Goal: Information Seeking & Learning: Learn about a topic

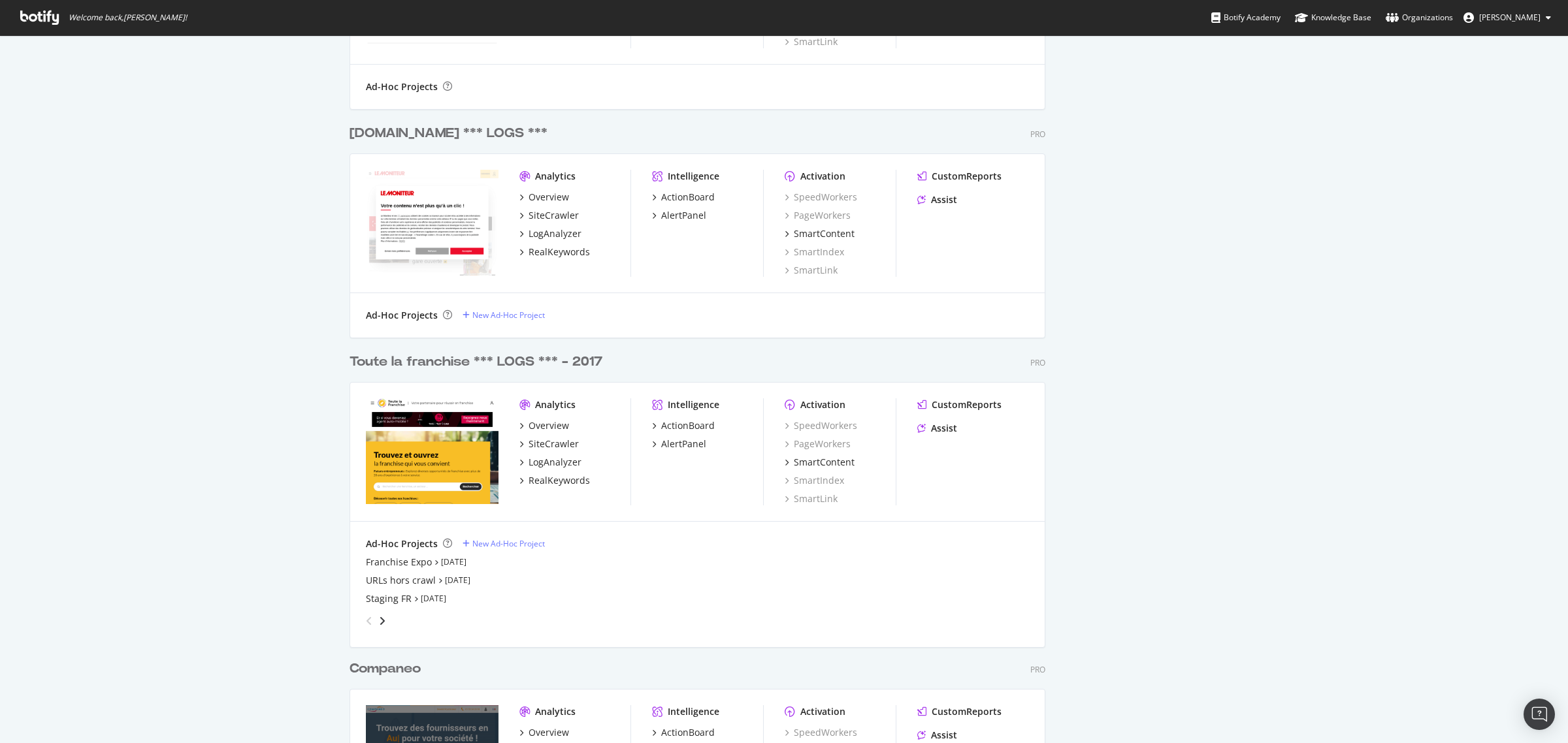
scroll to position [980, 0]
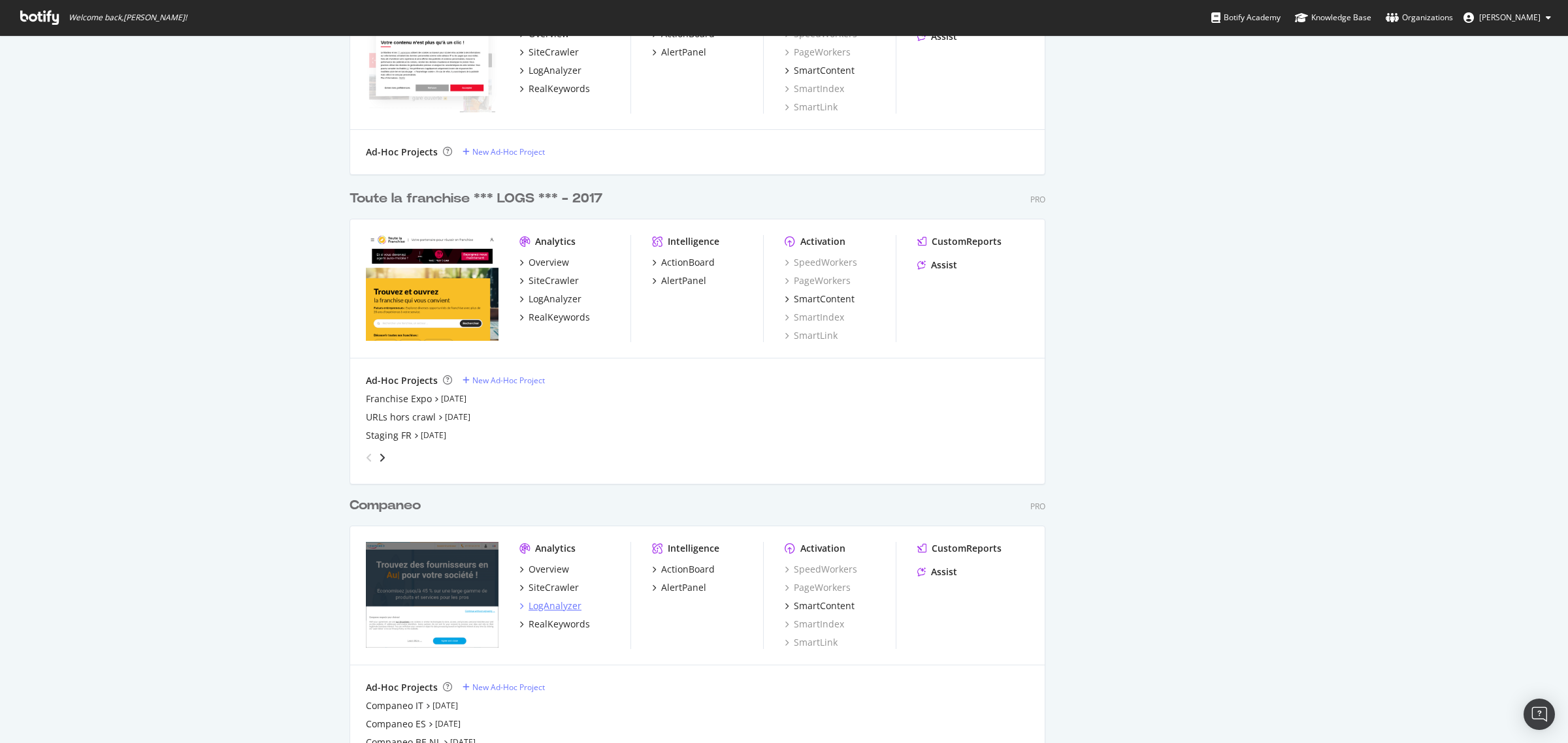
click at [529, 599] on div "LogAnalyzer" at bounding box center [555, 605] width 53 height 13
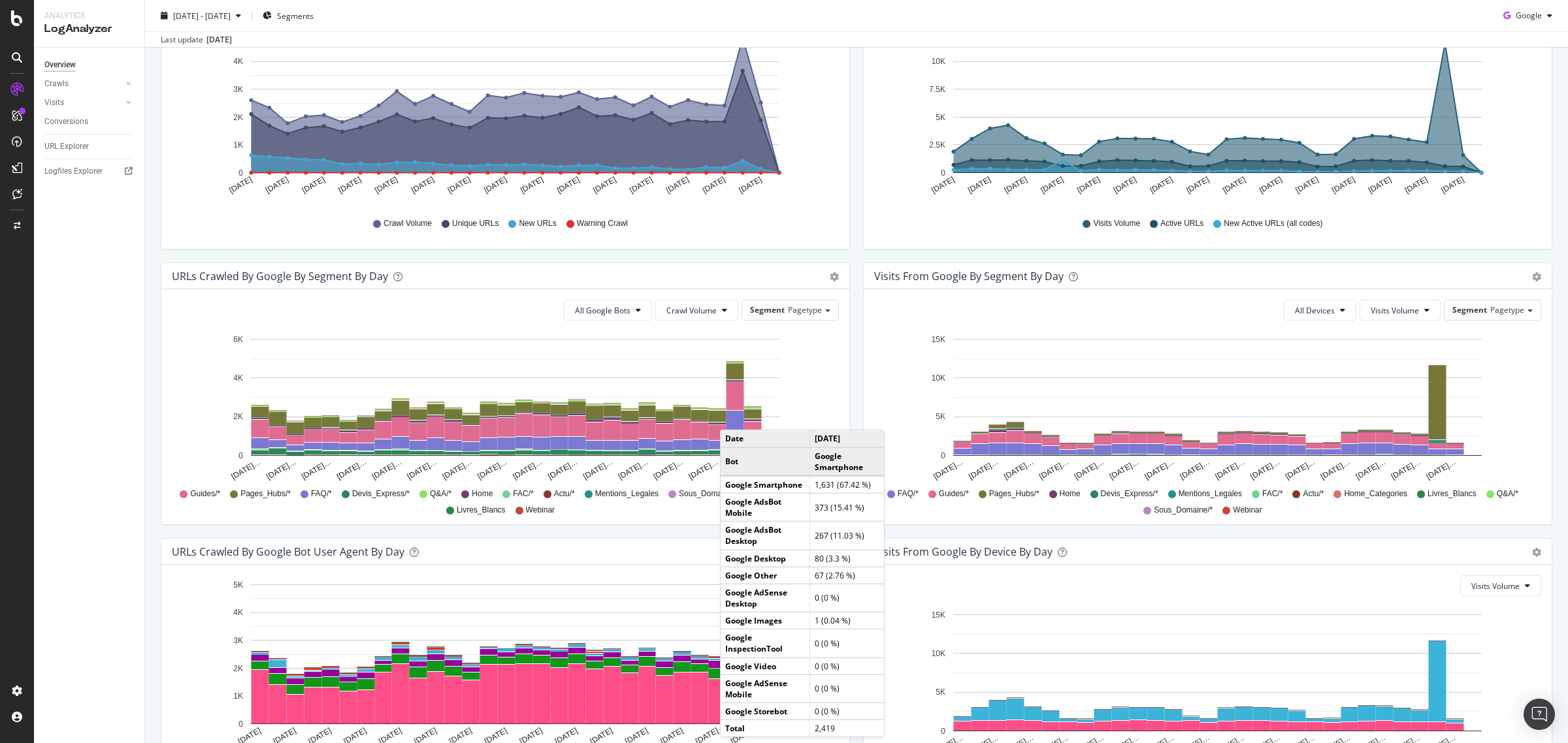
scroll to position [346, 0]
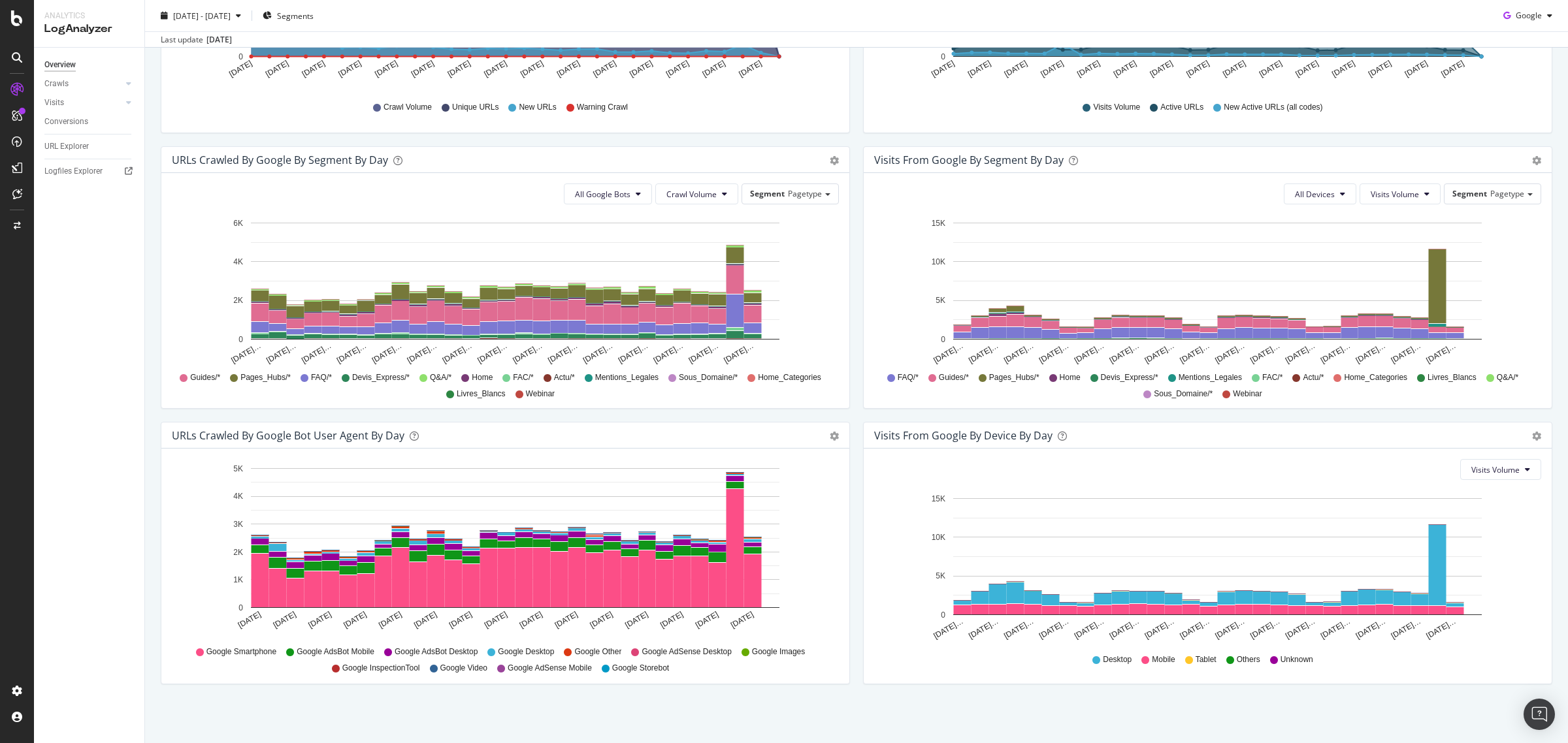
click at [1282, 144] on div "Visits from Google by day Area Table Hold CTRL while clicking to filter the rep…" at bounding box center [1208, 8] width 703 height 276
click at [1438, 569] on rect "A chart." at bounding box center [1438, 565] width 18 height 80
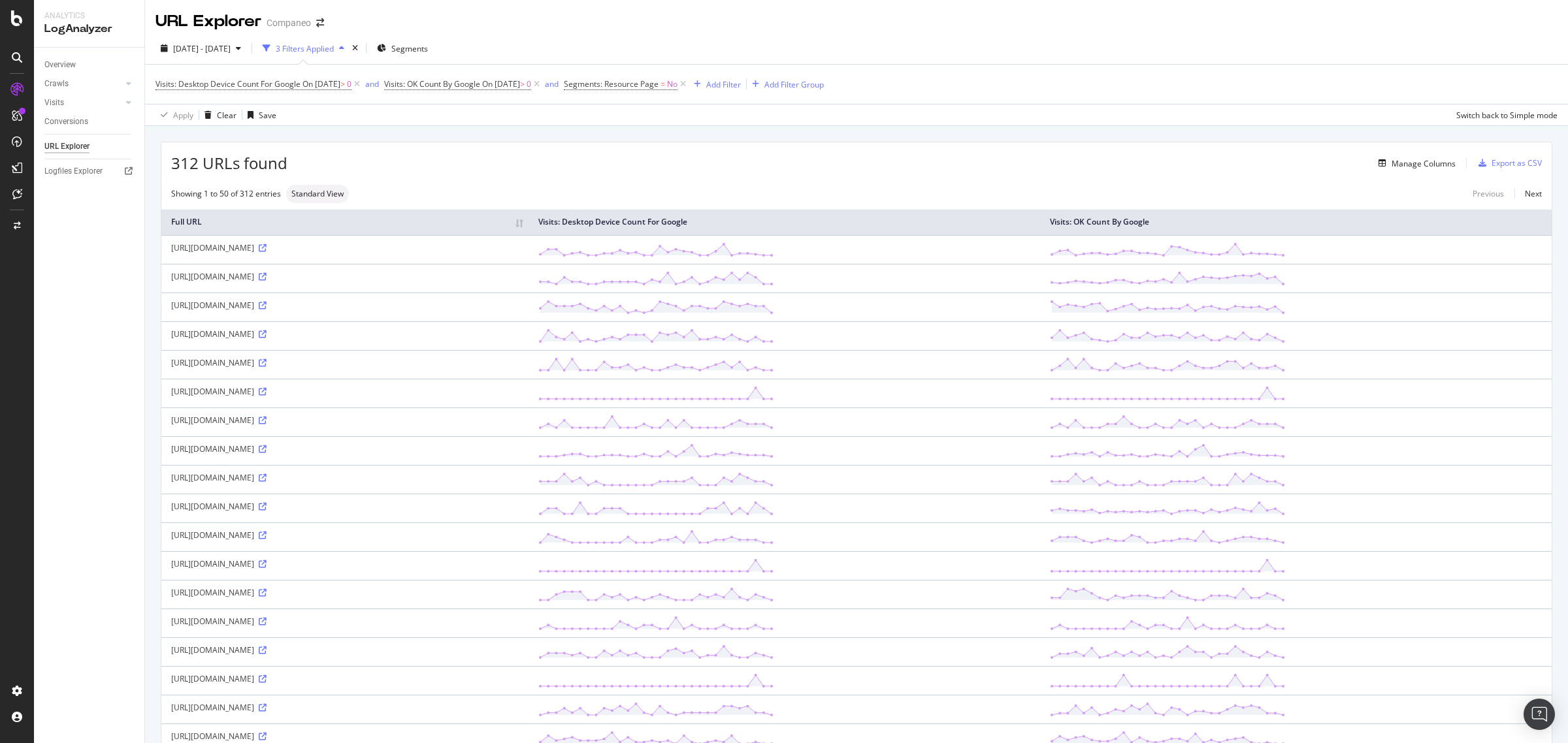
click at [987, 96] on div "Visits: Desktop Device Count For Google On [DATE] > 0 and Visits: OK Count By G…" at bounding box center [856, 84] width 1402 height 39
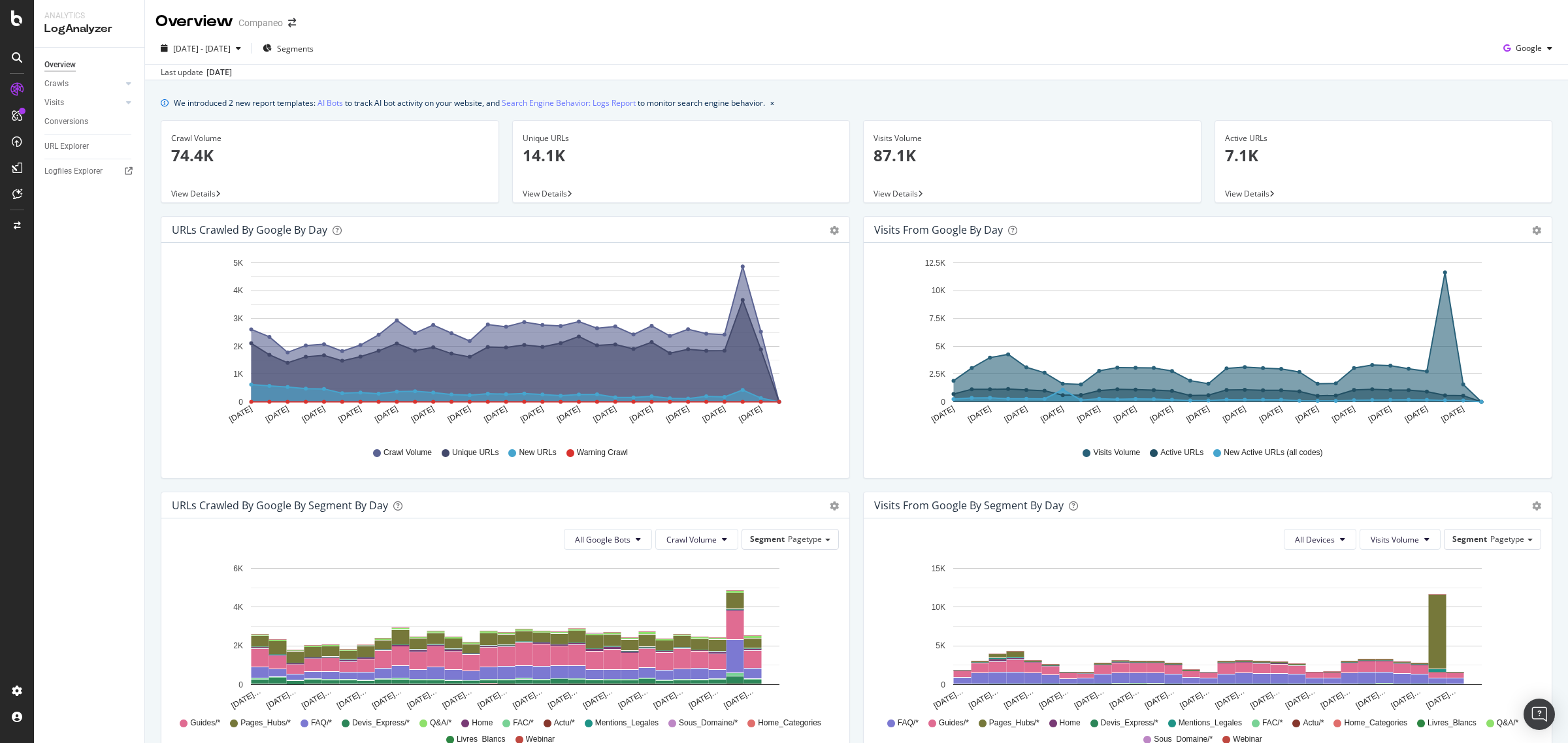
click at [896, 193] on span "View Details" at bounding box center [896, 193] width 45 height 11
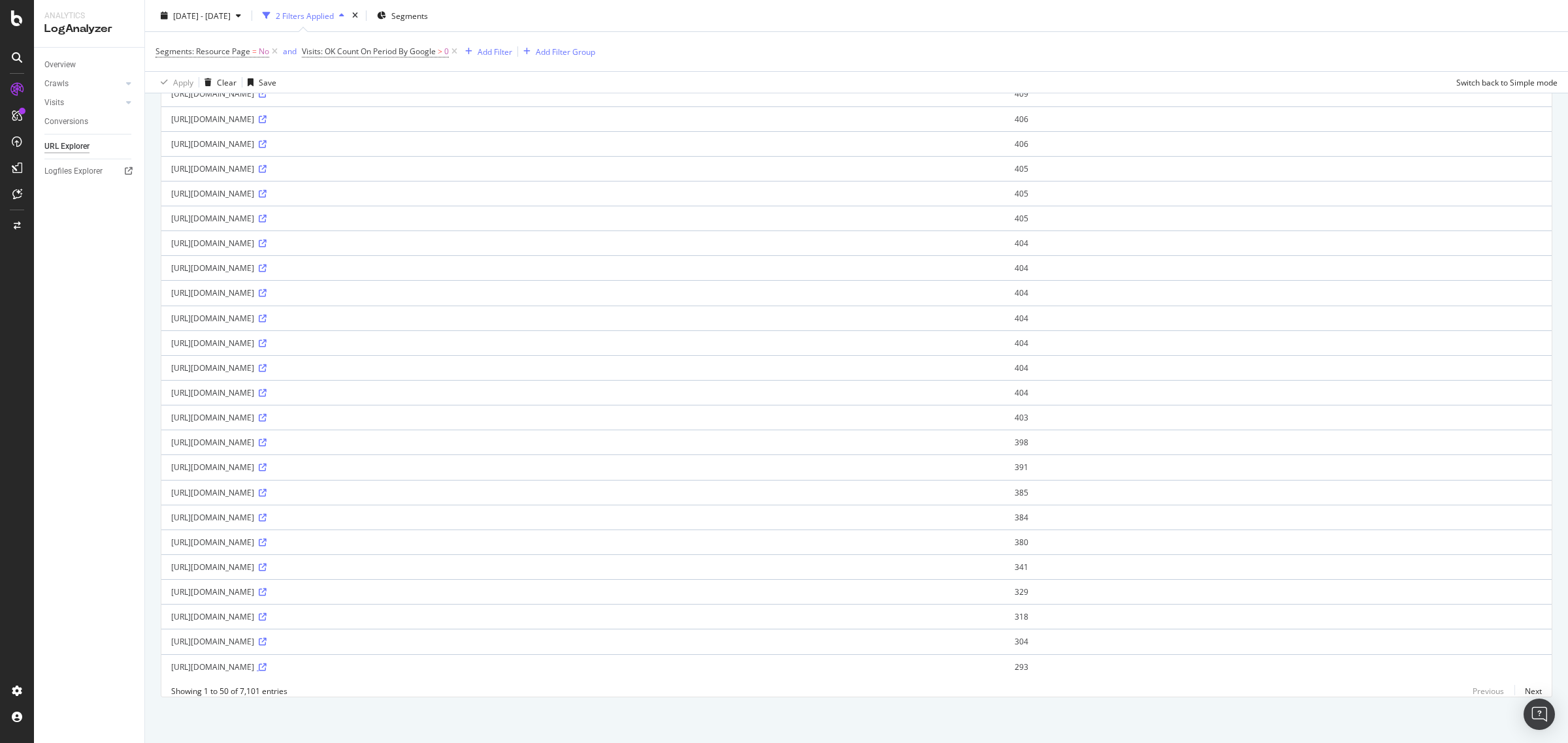
scroll to position [821, 0]
click at [1514, 689] on link "Next" at bounding box center [1528, 691] width 27 height 19
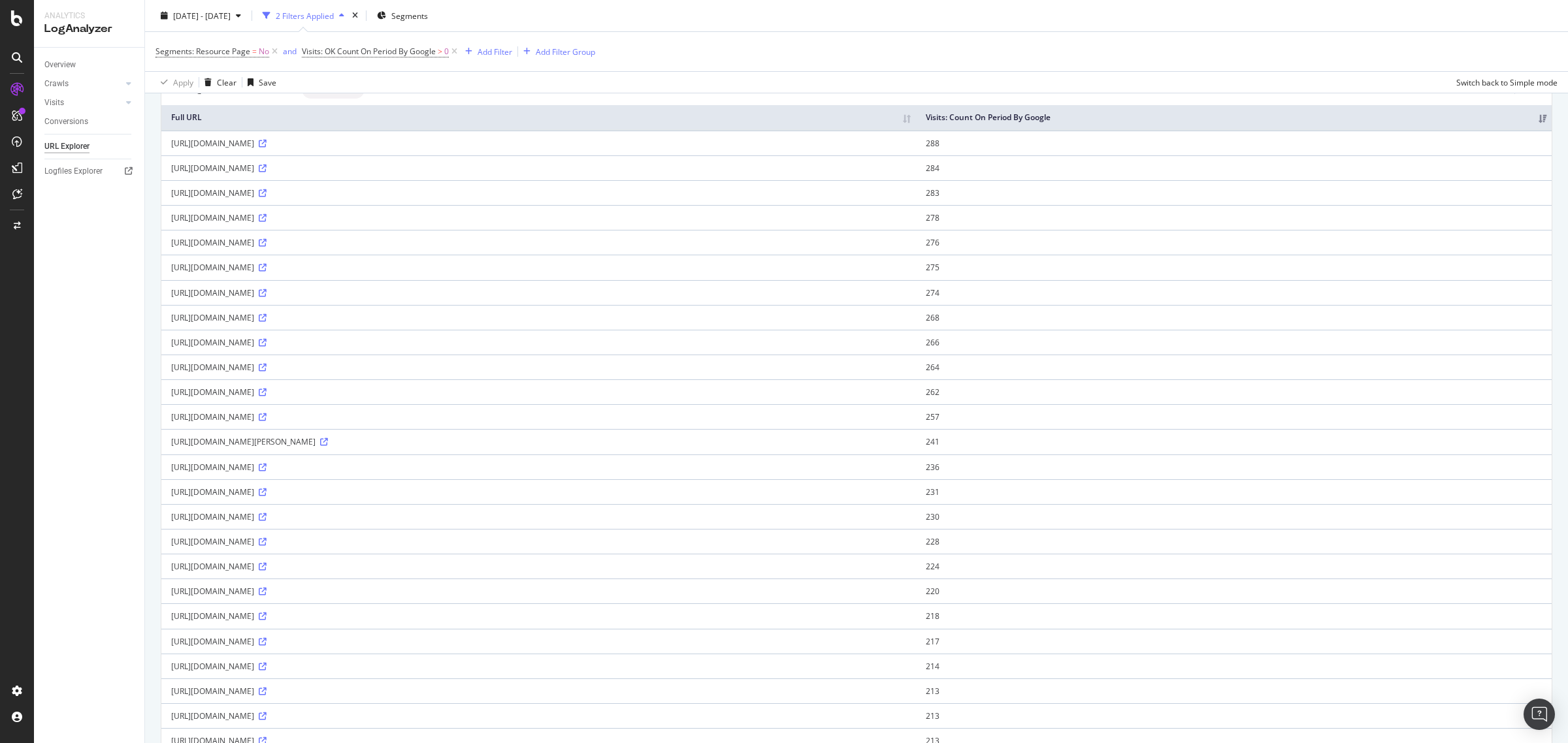
scroll to position [245, 0]
